Goal: Transaction & Acquisition: Download file/media

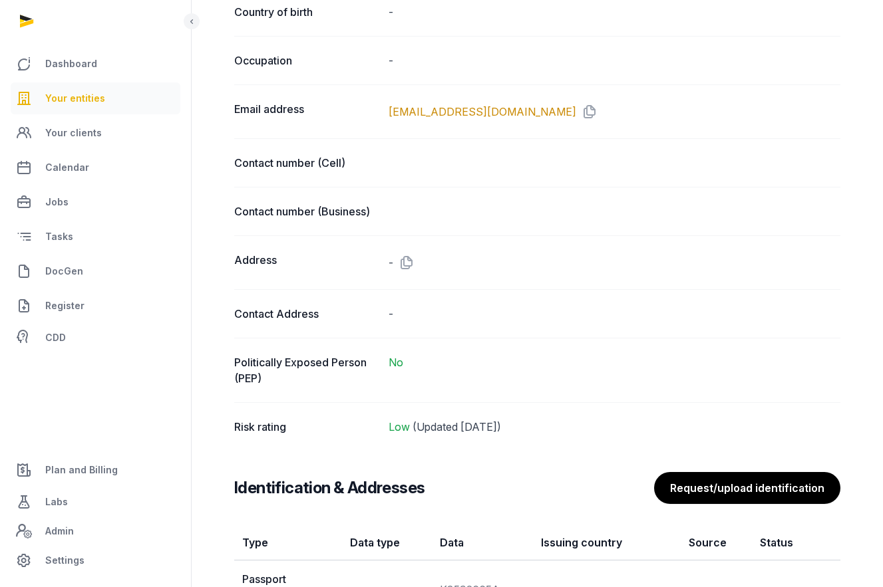
click at [93, 93] on span "Your entities" at bounding box center [75, 98] width 60 height 16
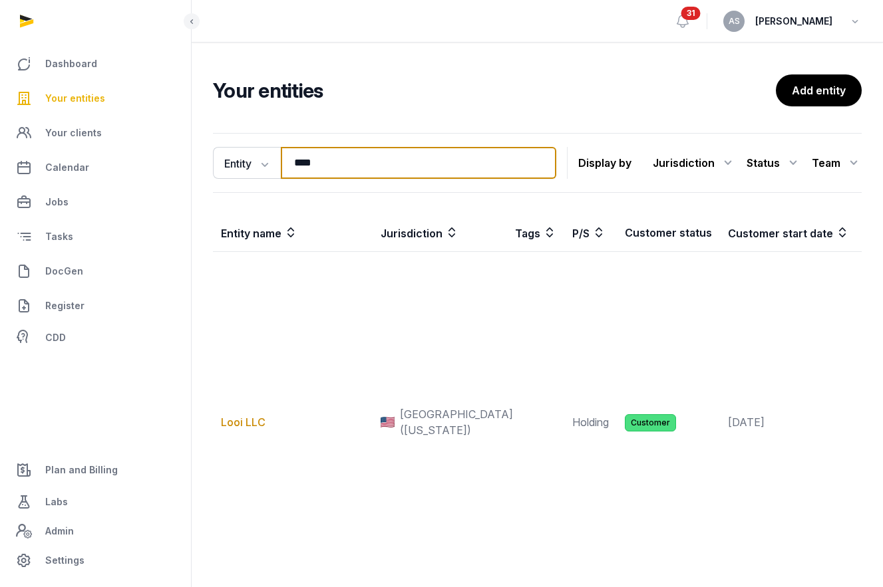
drag, startPoint x: 344, startPoint y: 162, endPoint x: 188, endPoint y: 154, distance: 156.5
click at [189, 159] on div "Dashboard Your entities Your clients Calendar Jobs Tasks DocGen Register CDD Pl…" at bounding box center [441, 356] width 883 height 713
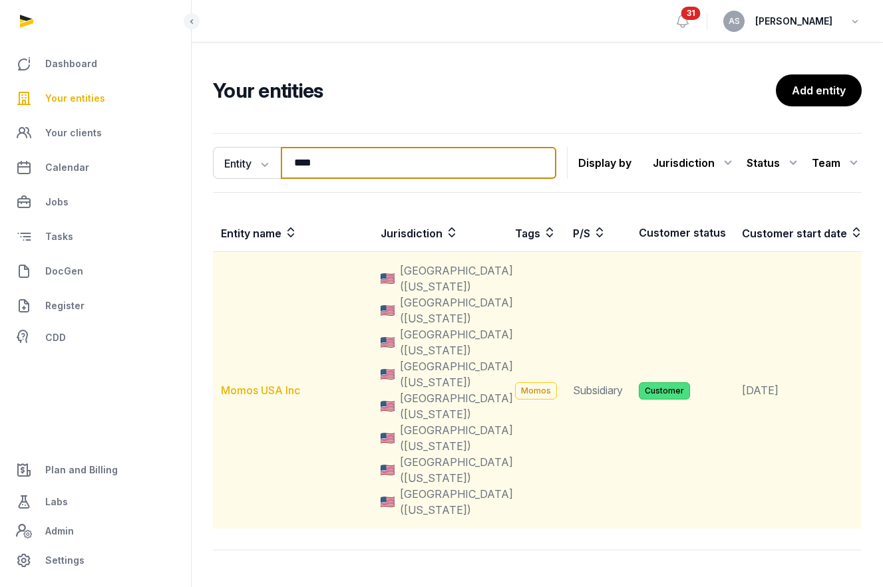
type input "****"
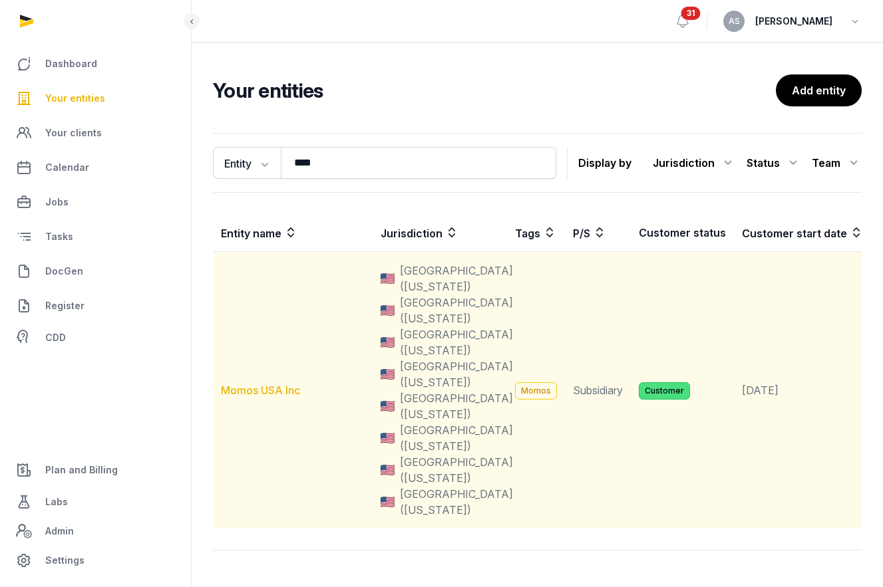
click at [256, 394] on link "Momos USA Inc" at bounding box center [260, 390] width 79 height 13
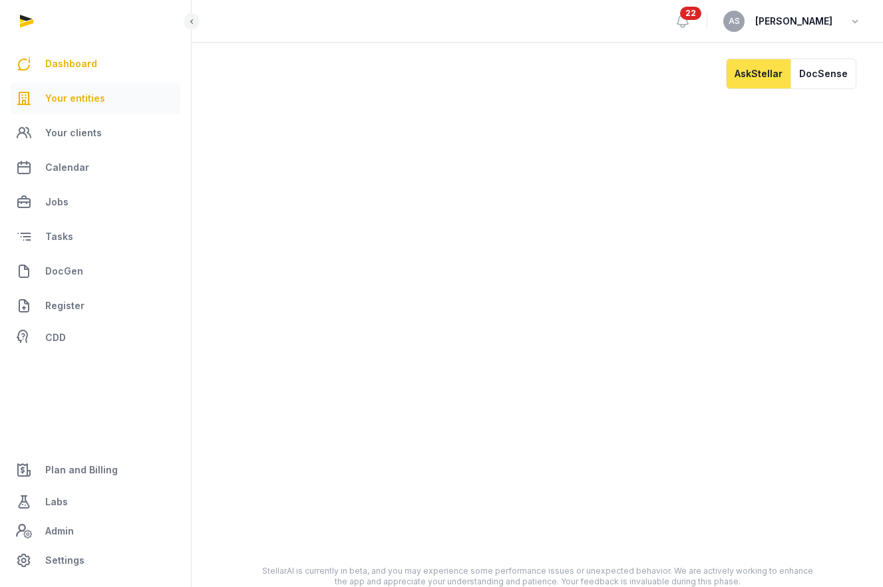
click at [95, 97] on span "Your entities" at bounding box center [75, 98] width 60 height 16
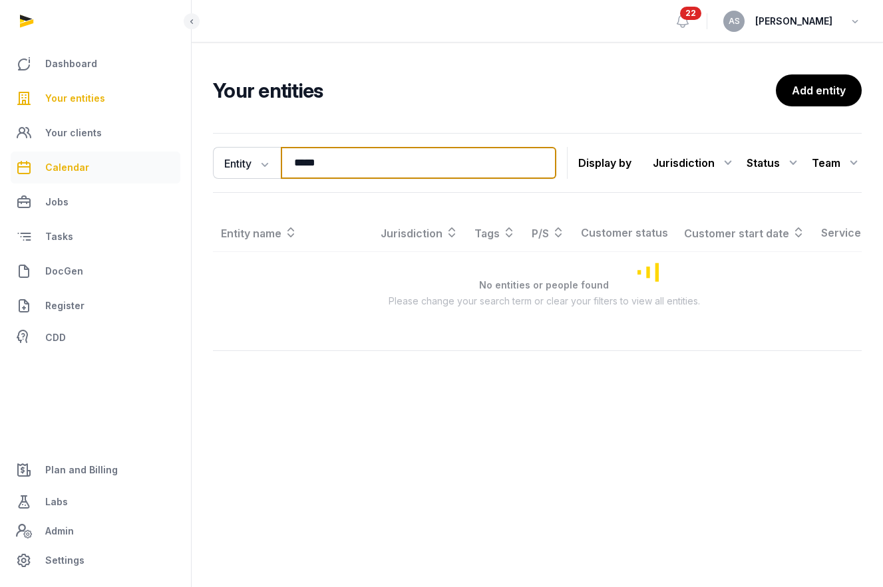
drag, startPoint x: 390, startPoint y: 163, endPoint x: 178, endPoint y: 156, distance: 212.3
click at [179, 162] on div "Dashboard Your entities Your clients Calendar Jobs Tasks DocGen Register CDD Pl…" at bounding box center [441, 293] width 883 height 587
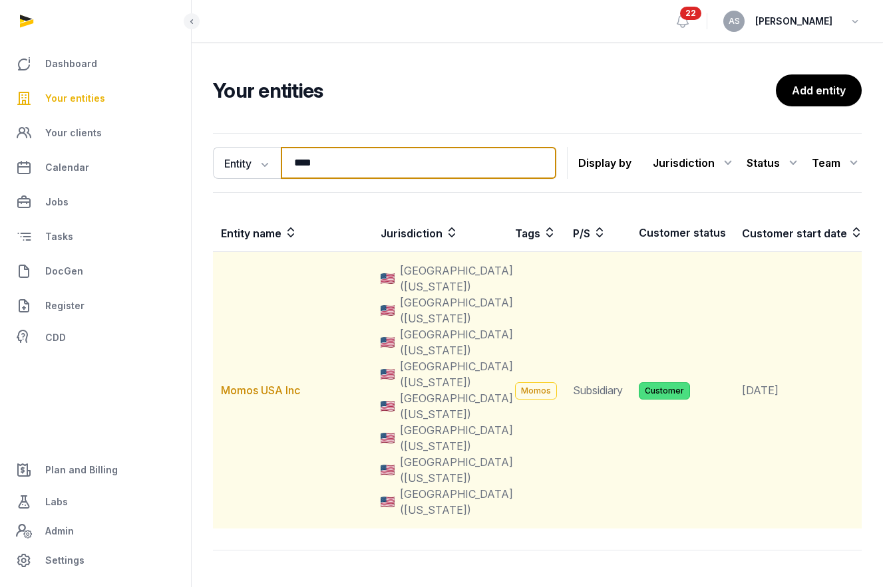
type input "****"
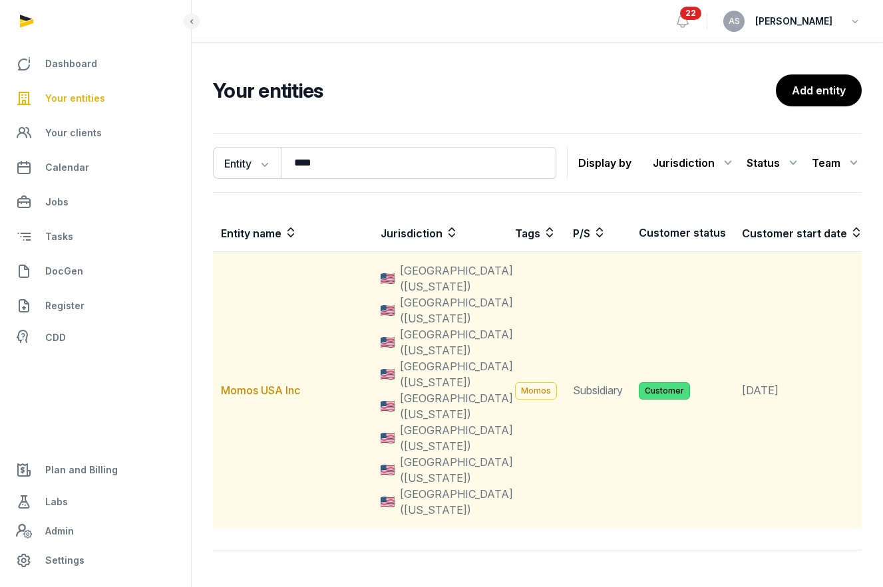
click at [269, 398] on td "Momos USA Inc" at bounding box center [293, 390] width 160 height 277
click at [269, 395] on link "Momos USA Inc" at bounding box center [260, 390] width 79 height 13
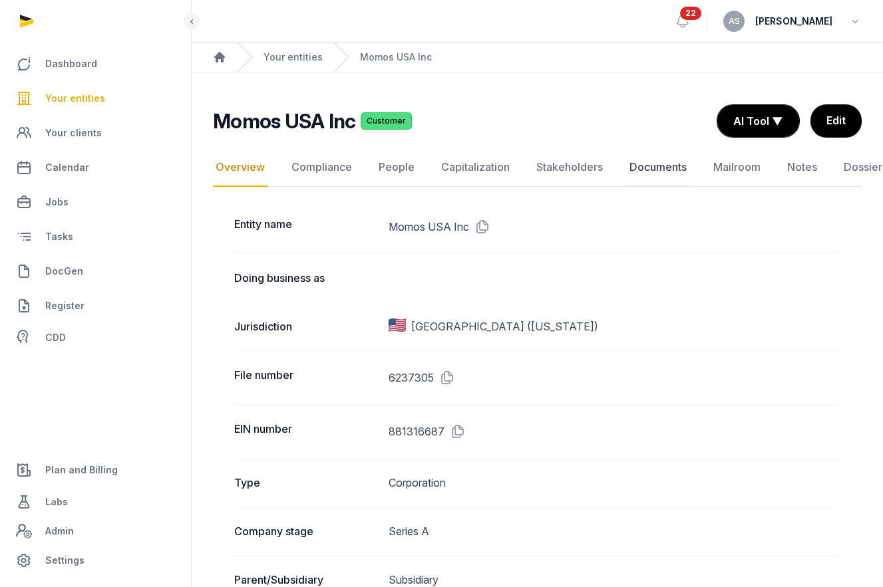
click at [656, 167] on link "Documents" at bounding box center [657, 167] width 63 height 39
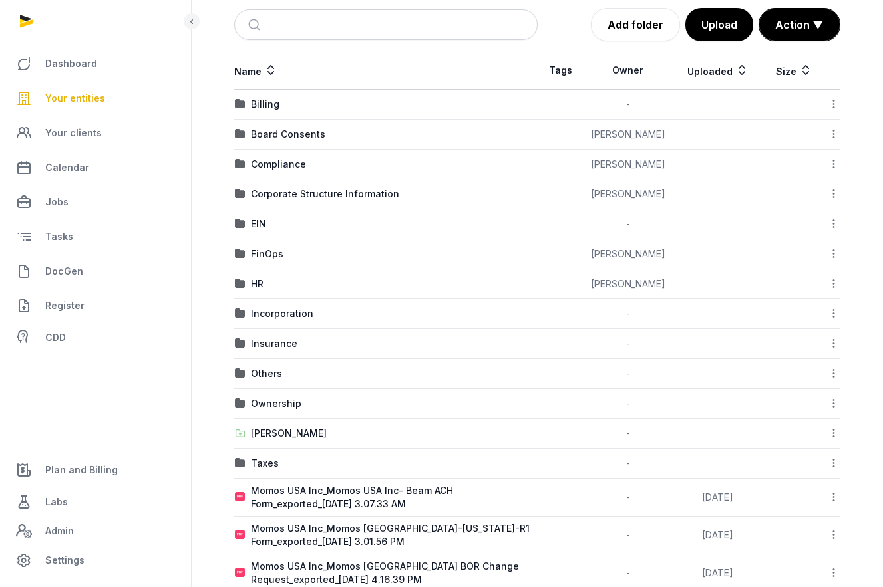
scroll to position [336, 0]
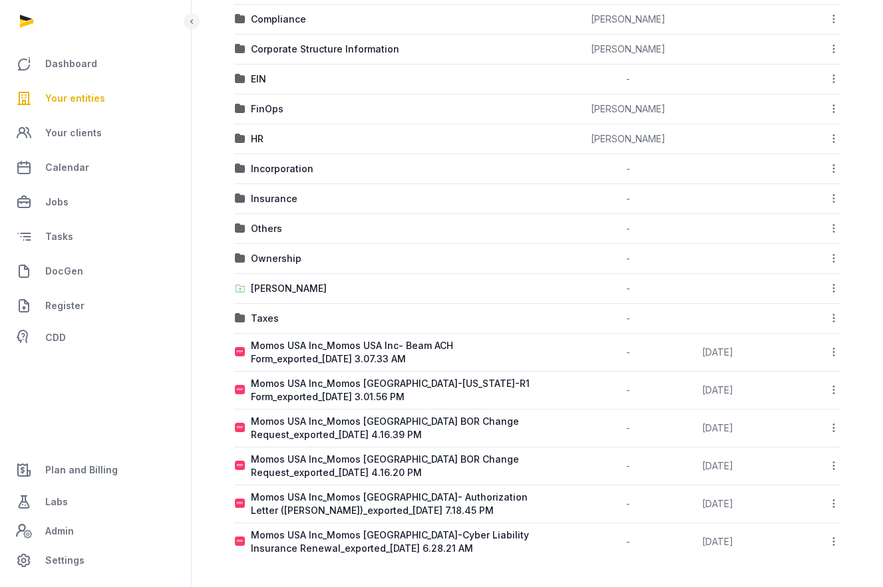
click at [836, 347] on icon at bounding box center [833, 352] width 12 height 14
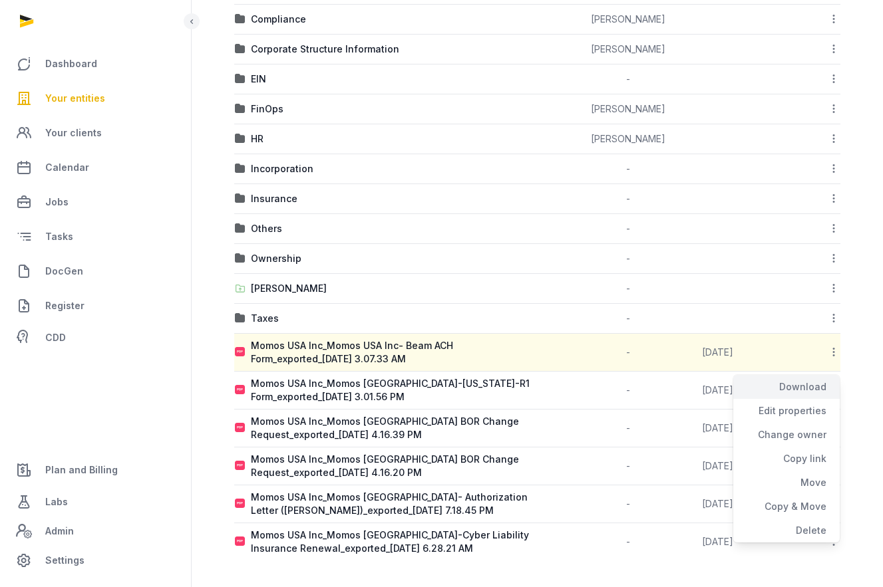
click at [807, 390] on div "Download" at bounding box center [786, 387] width 106 height 24
